Goal: Download file/media

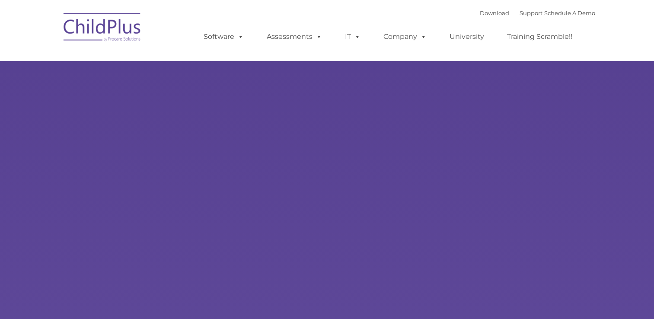
select select "MEDIUM"
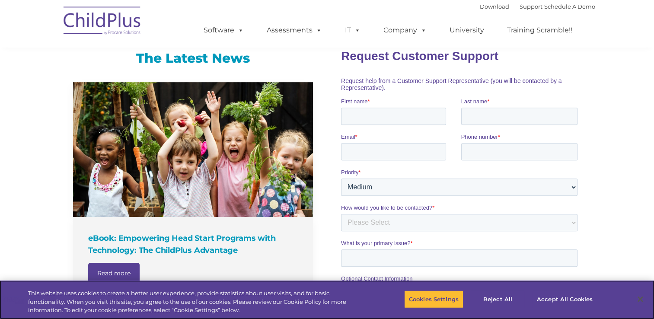
scroll to position [557, 0]
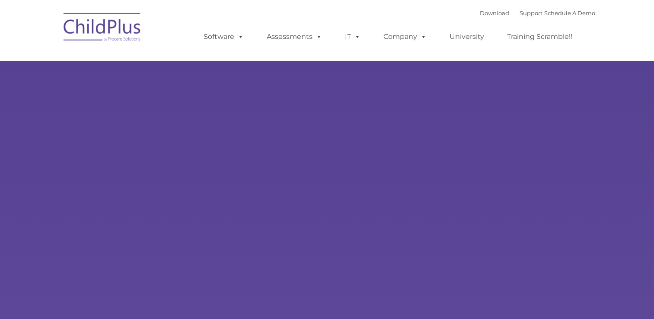
type input ""
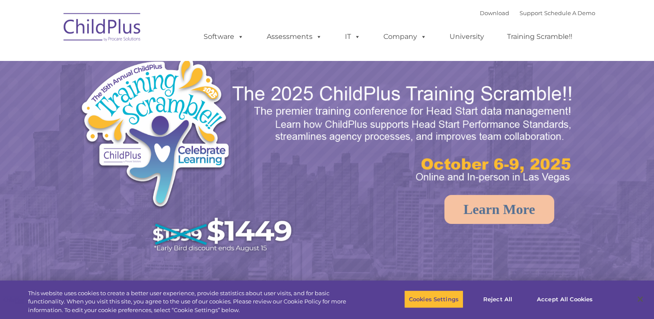
select select "MEDIUM"
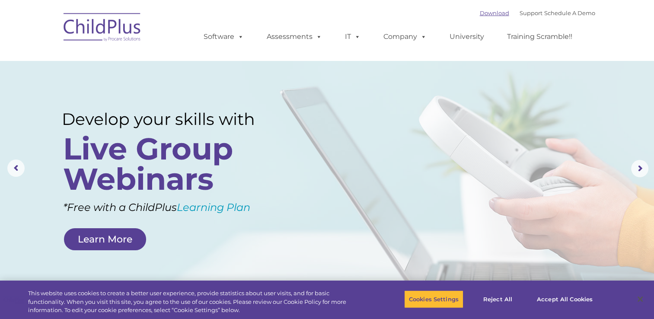
click at [483, 15] on link "Download" at bounding box center [494, 13] width 29 height 7
